Goal: Find specific page/section: Find specific page/section

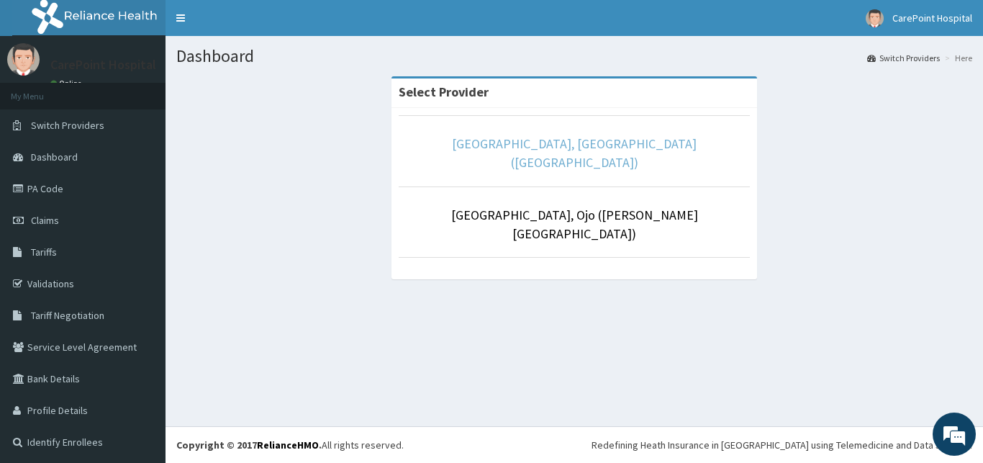
click at [487, 137] on link "[GEOGRAPHIC_DATA], [GEOGRAPHIC_DATA] ([GEOGRAPHIC_DATA])" at bounding box center [574, 152] width 245 height 35
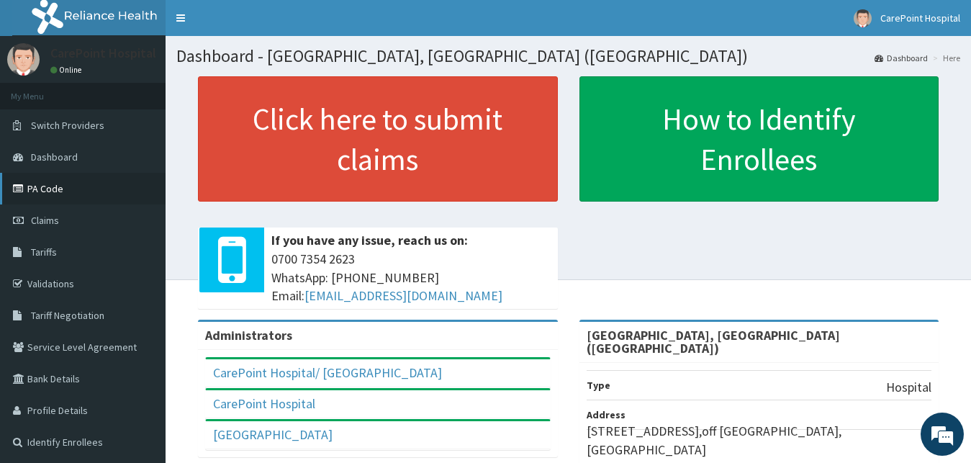
click at [47, 189] on link "PA Code" at bounding box center [82, 189] width 165 height 32
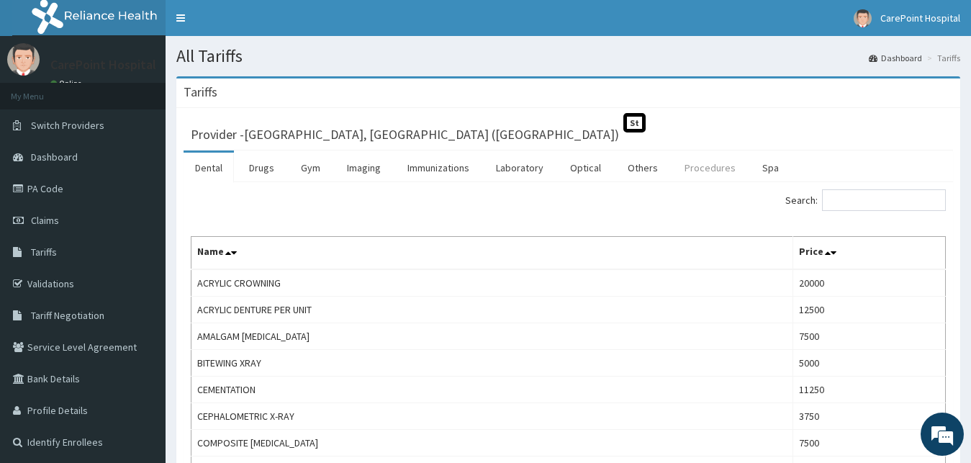
click at [727, 179] on link "Procedures" at bounding box center [710, 168] width 74 height 30
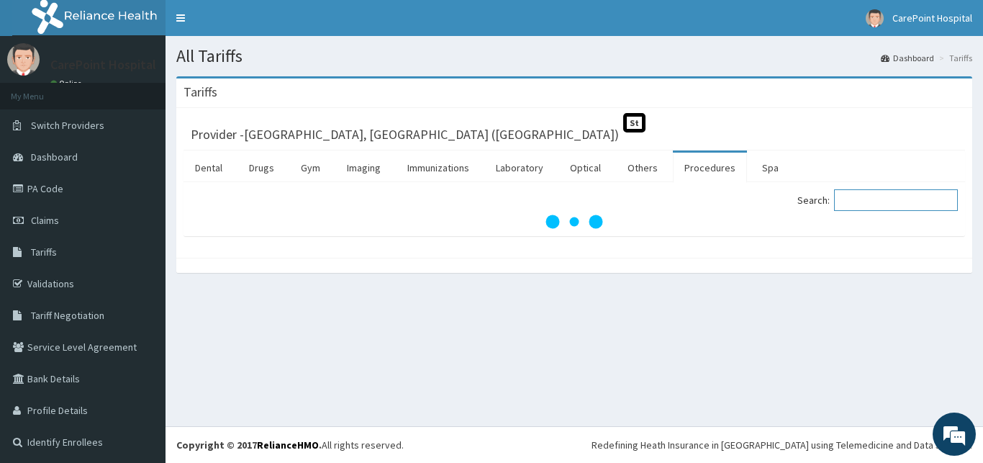
click at [858, 209] on input "Search:" at bounding box center [896, 200] width 124 height 22
paste input "General Surgeon First Outpatien"
type input "General Surgeon First Outpatien"
